Goal: Task Accomplishment & Management: Manage account settings

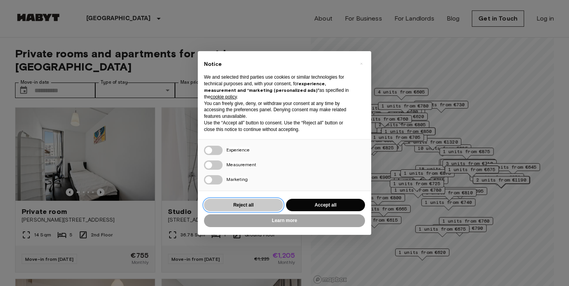
click at [265, 202] on button "Reject all" at bounding box center [243, 204] width 79 height 13
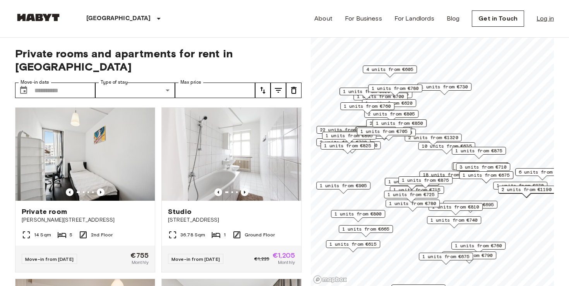
click at [545, 15] on link "Log in" at bounding box center [544, 18] width 17 height 9
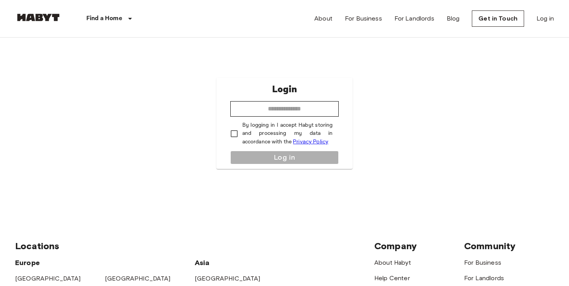
click at [287, 121] on p "By logging in I accept Habyt storing and processing my data in accordance with …" at bounding box center [287, 133] width 91 height 25
click at [287, 111] on input "email" at bounding box center [284, 108] width 109 height 15
type input "**********"
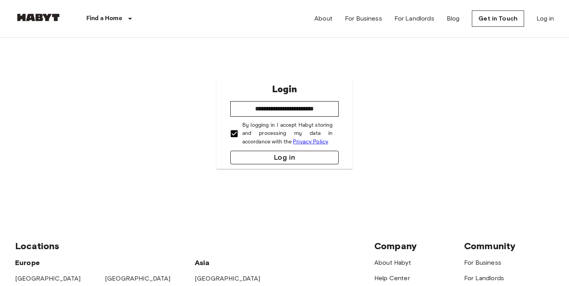
click at [295, 156] on button "Log in" at bounding box center [284, 158] width 109 height 14
